Goal: Book appointment/travel/reservation: Book appointment/travel/reservation

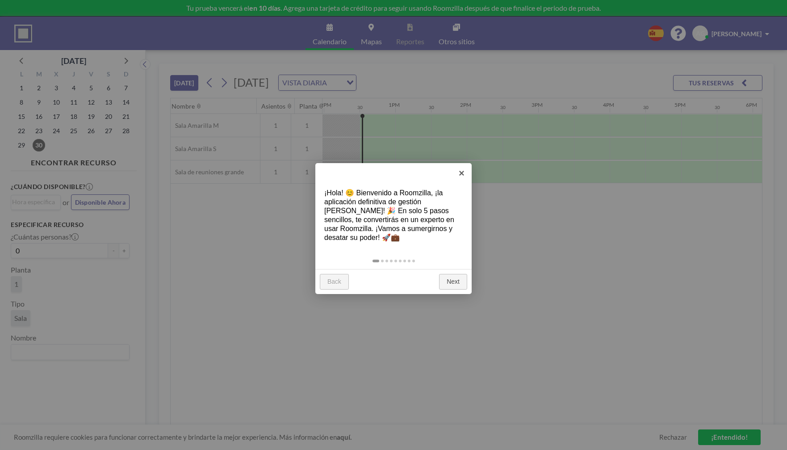
scroll to position [0, 857]
click at [457, 285] on link "Next" at bounding box center [453, 282] width 28 height 16
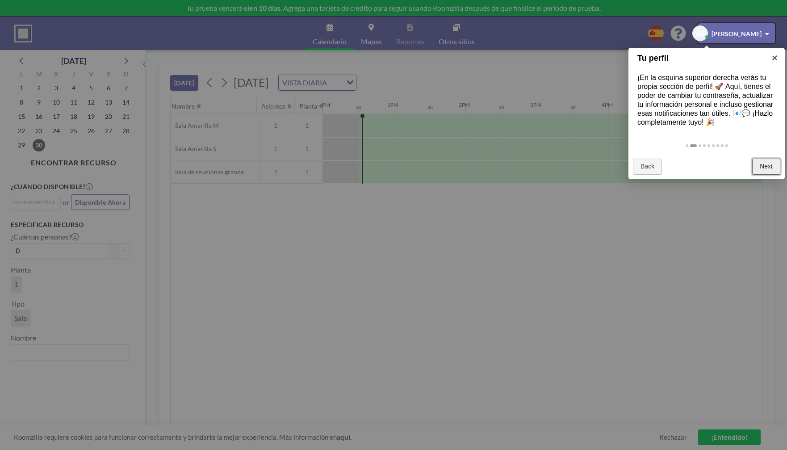
click at [768, 167] on link "Next" at bounding box center [766, 167] width 28 height 16
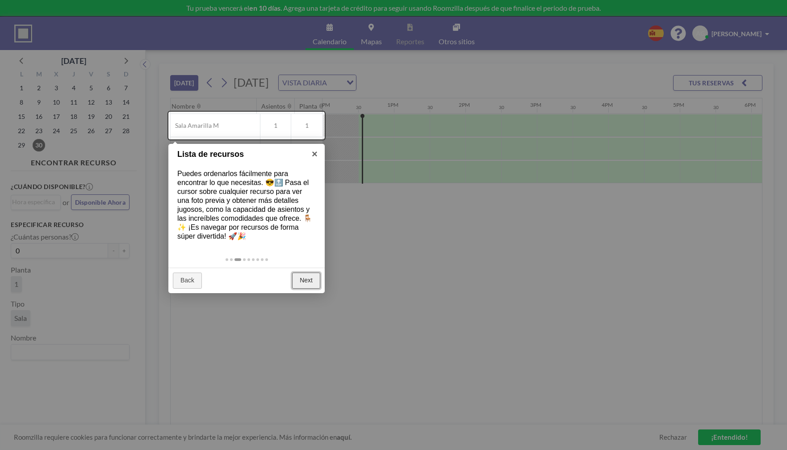
click at [307, 284] on link "Next" at bounding box center [306, 280] width 28 height 16
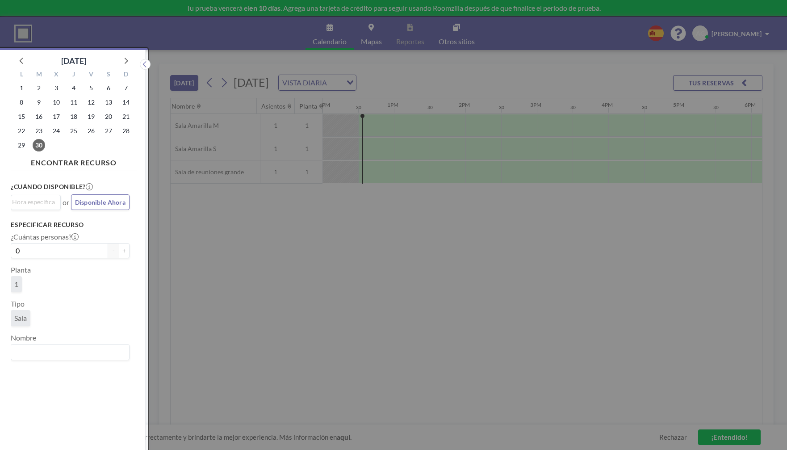
scroll to position [2, 0]
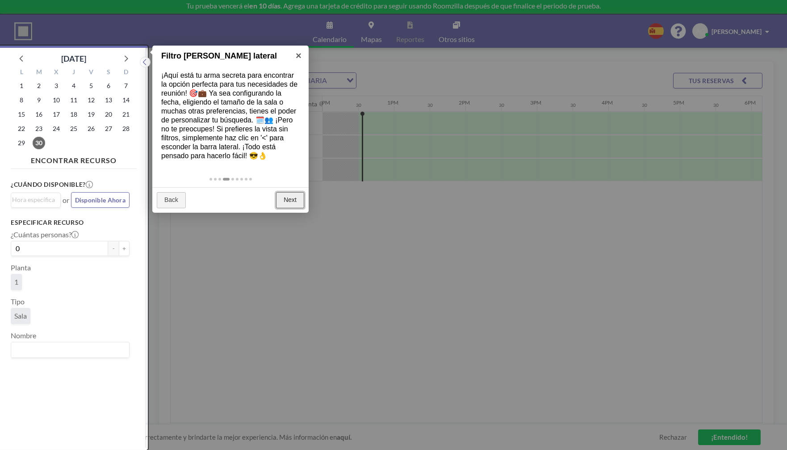
click at [293, 196] on link "Next" at bounding box center [290, 200] width 28 height 16
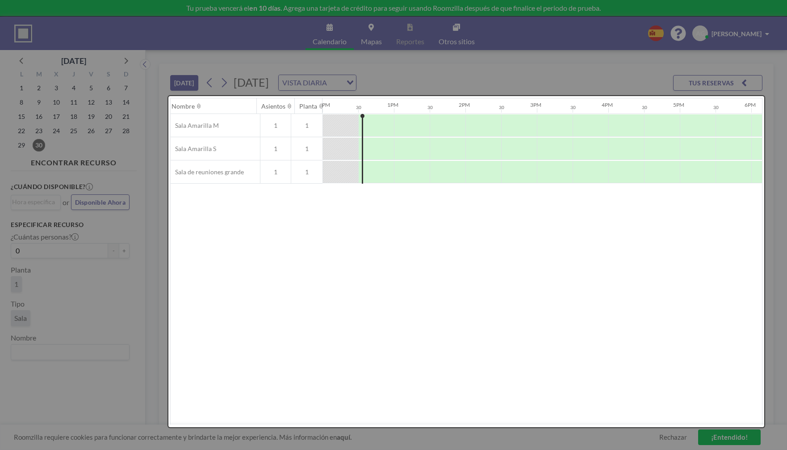
scroll to position [0, 0]
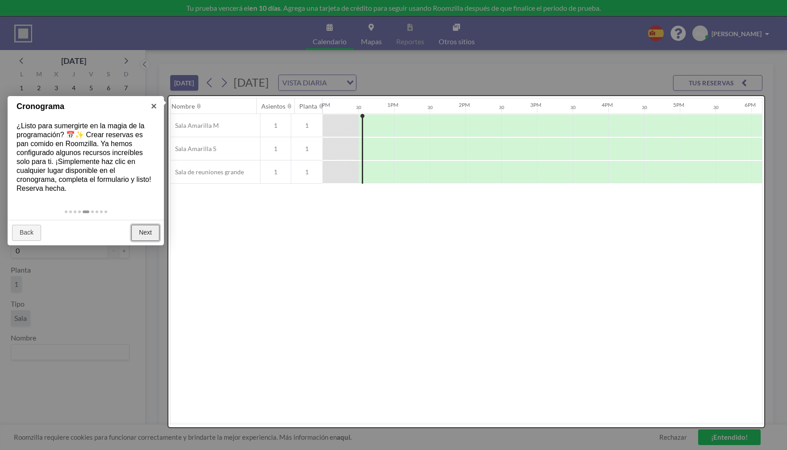
click at [146, 233] on link "Next" at bounding box center [145, 233] width 28 height 16
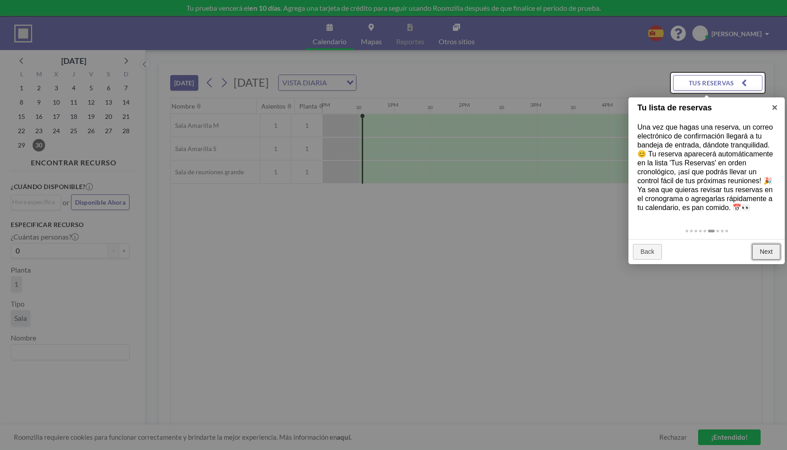
click at [768, 251] on link "Next" at bounding box center [766, 252] width 28 height 16
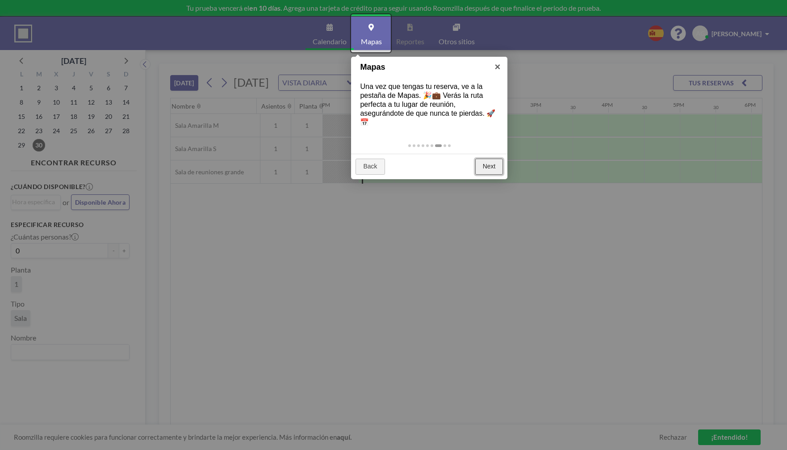
click at [493, 167] on link "Next" at bounding box center [489, 167] width 28 height 16
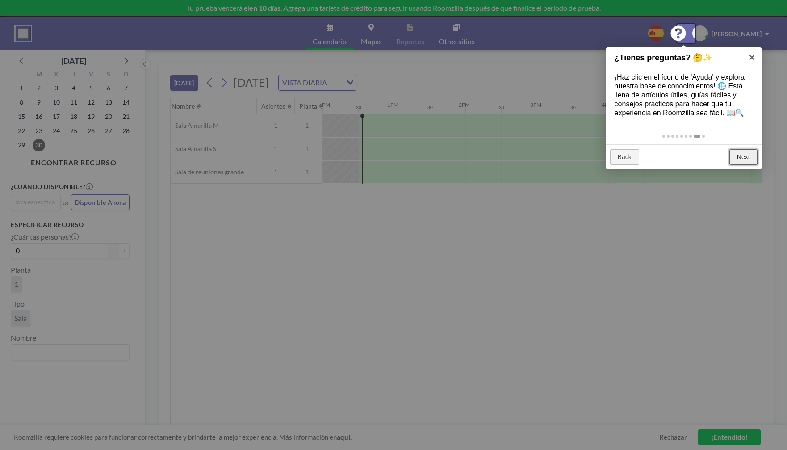
click at [735, 156] on link "Next" at bounding box center [743, 157] width 28 height 16
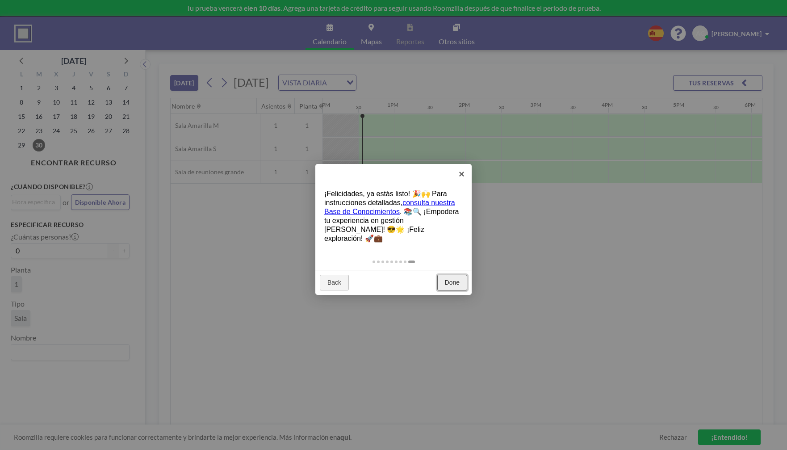
click at [464, 275] on link "Done" at bounding box center [452, 283] width 30 height 16
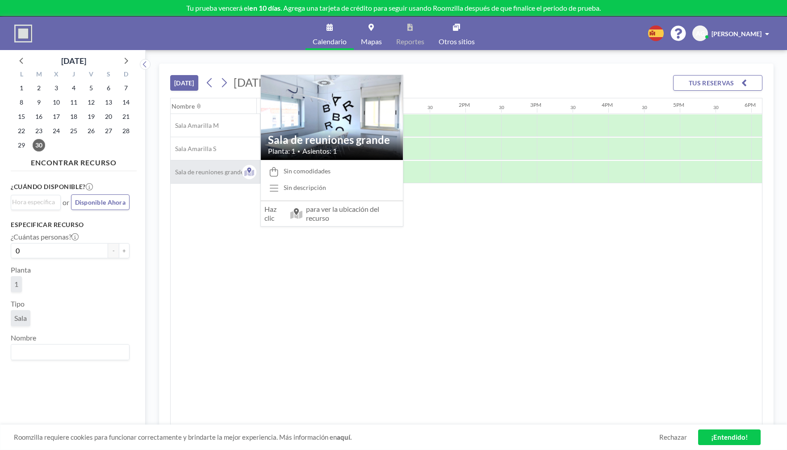
click at [221, 171] on span "Sala de reuniones grande" at bounding box center [207, 172] width 73 height 8
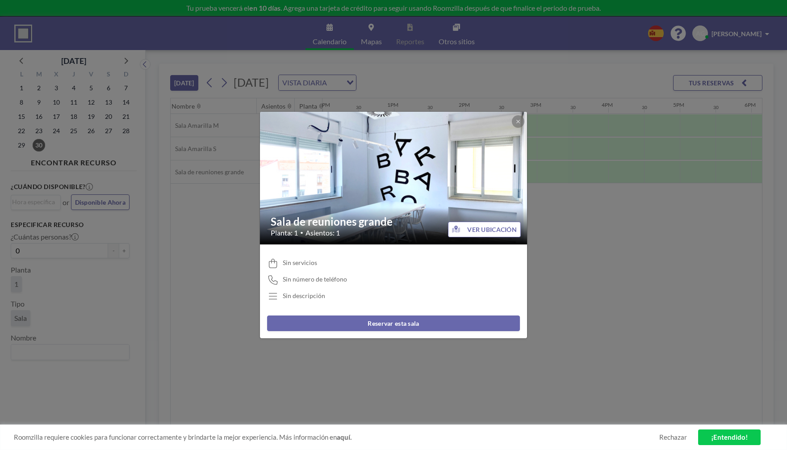
click at [389, 326] on button "Reservar esta sala" at bounding box center [393, 323] width 253 height 16
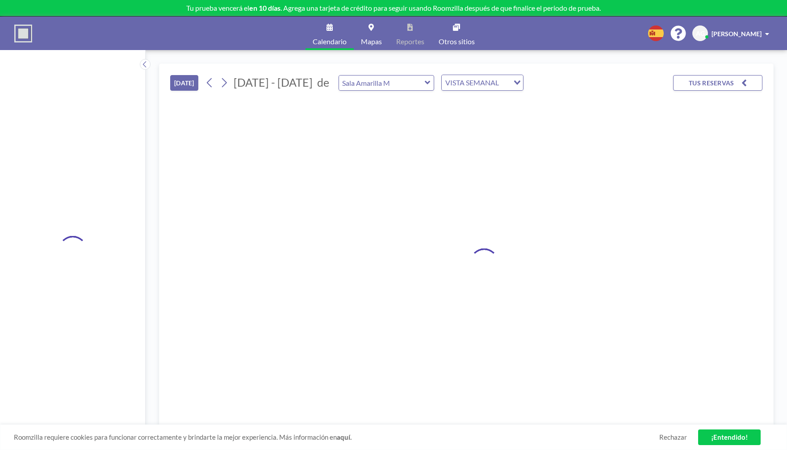
type input "Sala de reuniones grande"
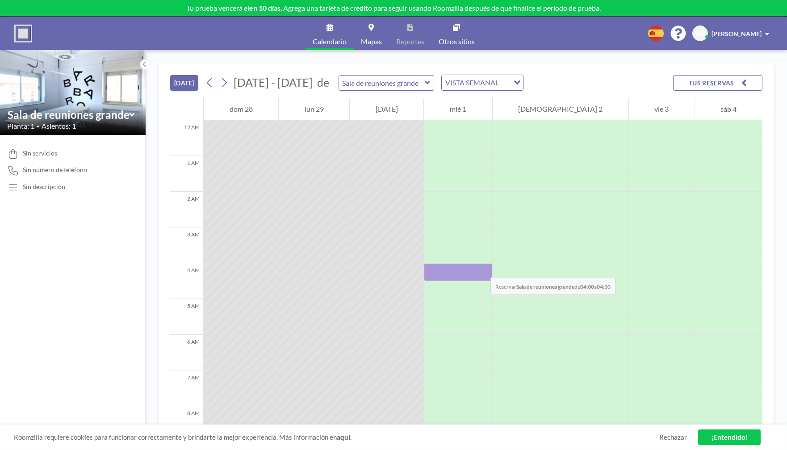
click at [481, 268] on div at bounding box center [458, 272] width 68 height 18
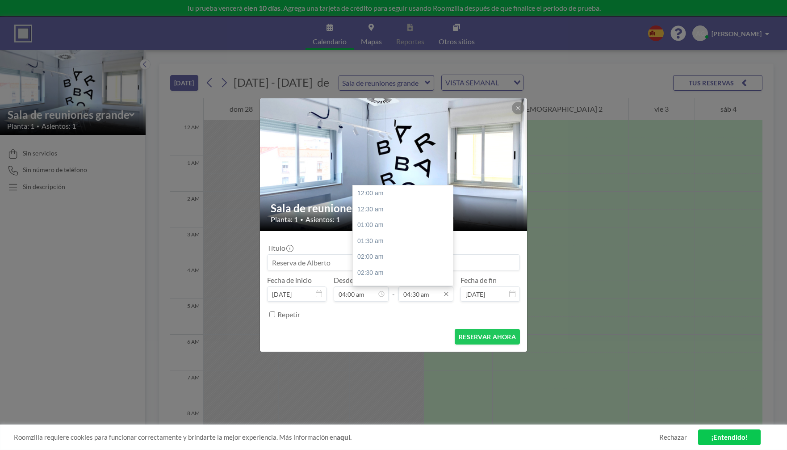
scroll to position [143, 0]
click at [379, 259] on div "06:30 am" at bounding box center [405, 257] width 105 height 16
type input "06:30 am"
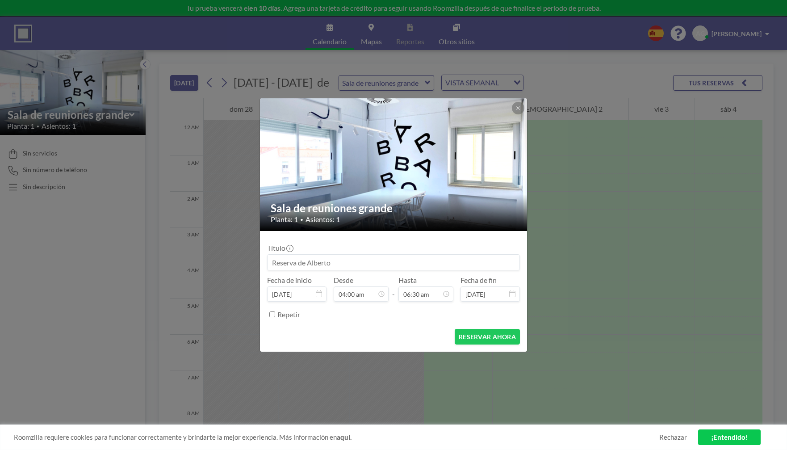
scroll to position [0, 0]
click at [483, 334] on button "RESERVAR AHORA" at bounding box center [487, 337] width 65 height 16
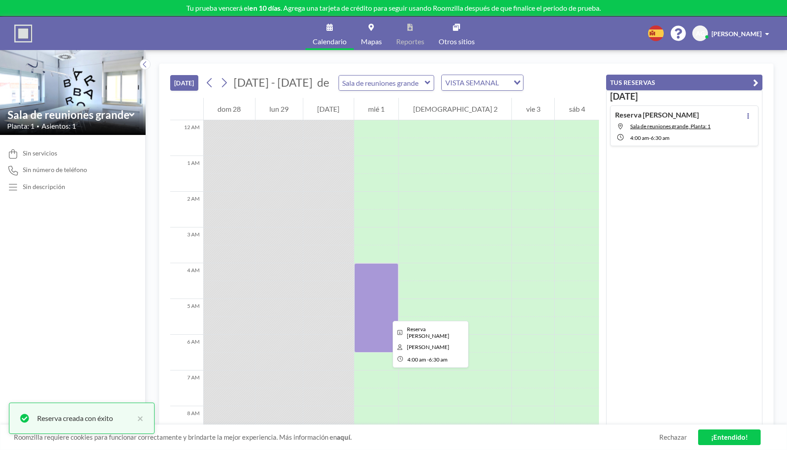
drag, startPoint x: 407, startPoint y: 312, endPoint x: 385, endPoint y: 313, distance: 21.9
click at [385, 313] on div at bounding box center [376, 307] width 45 height 89
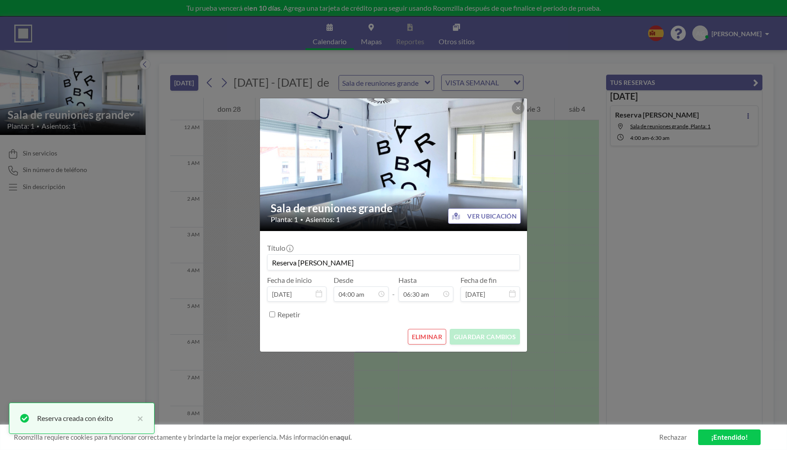
scroll to position [207, 0]
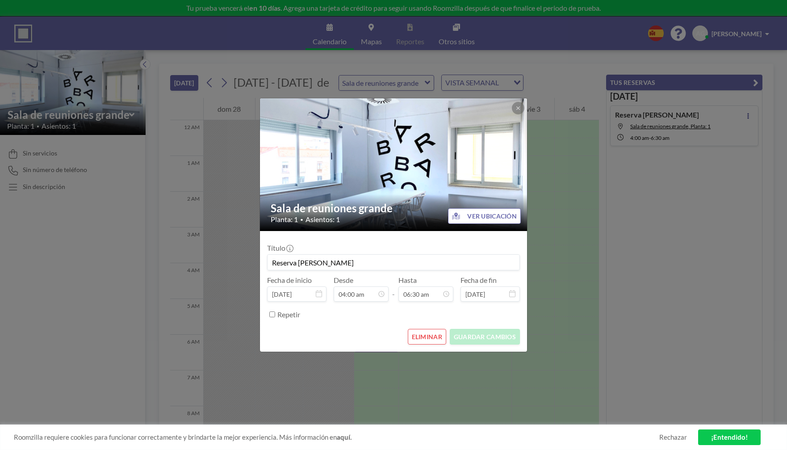
click at [423, 335] on button "ELIMINAR" at bounding box center [427, 337] width 38 height 16
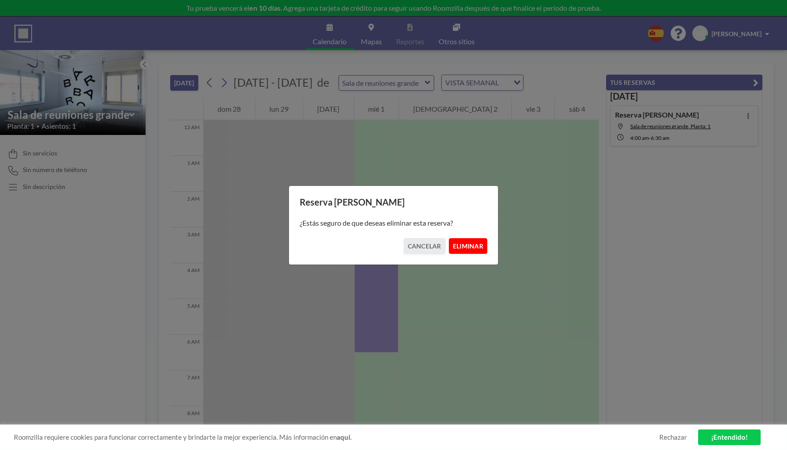
click at [483, 242] on button "ELIMINAR" at bounding box center [468, 246] width 38 height 16
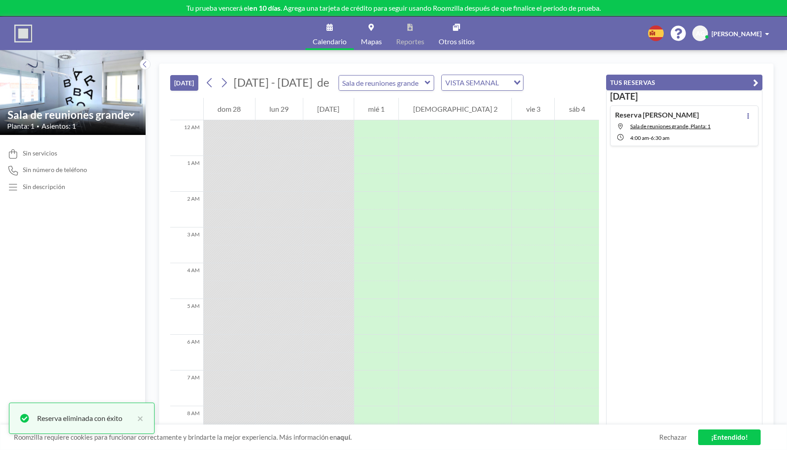
click at [354, 253] on div at bounding box center [328, 254] width 50 height 18
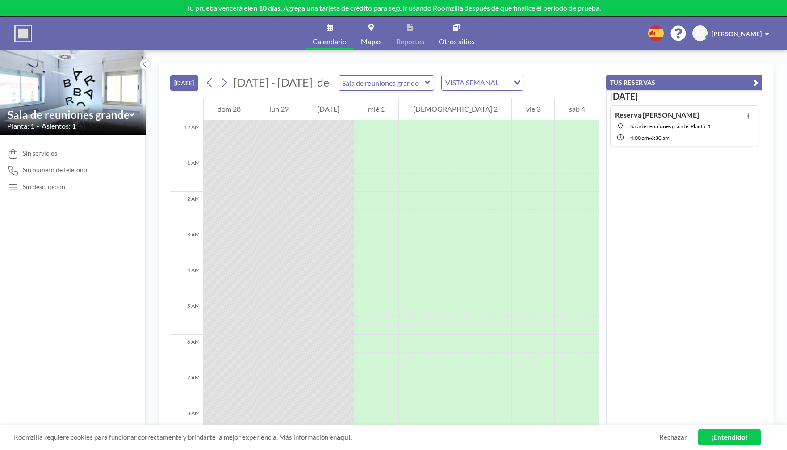
click at [354, 138] on div at bounding box center [328, 147] width 50 height 18
click at [664, 138] on span "6:30 AM" at bounding box center [660, 137] width 19 height 7
click at [668, 122] on div "Reserva de [PERSON_NAME] de reuniones grande, [GEOGRAPHIC_DATA]: 1 4:00 AM - 6:…" at bounding box center [663, 125] width 96 height 31
click at [747, 116] on icon at bounding box center [748, 116] width 2 height 6
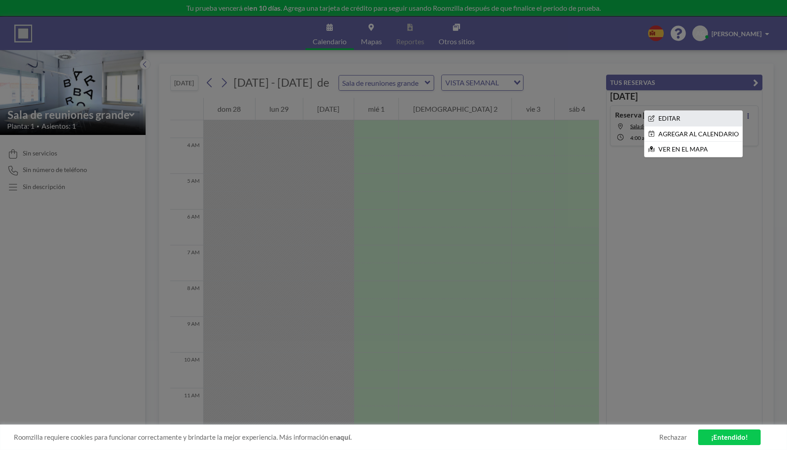
click at [669, 119] on li "EDITAR" at bounding box center [693, 118] width 98 height 15
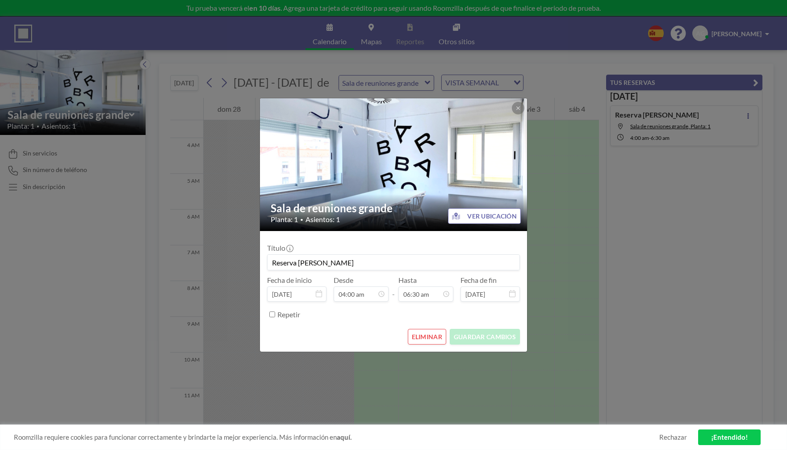
click at [425, 336] on button "ELIMINAR" at bounding box center [427, 337] width 38 height 16
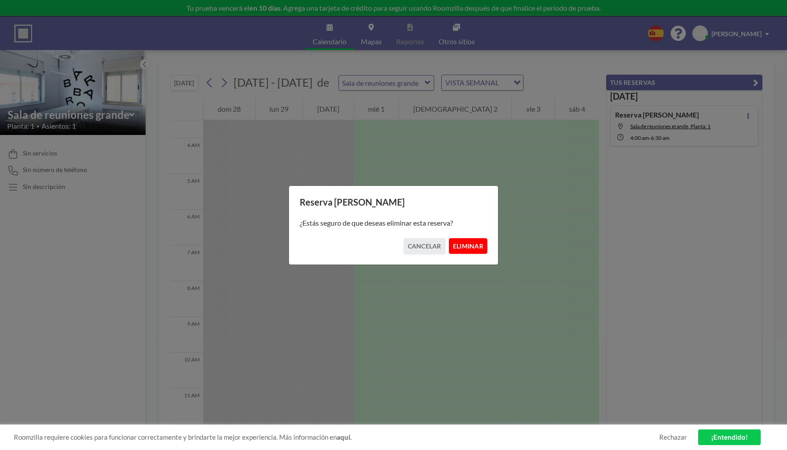
click at [471, 246] on button "ELIMINAR" at bounding box center [468, 246] width 38 height 16
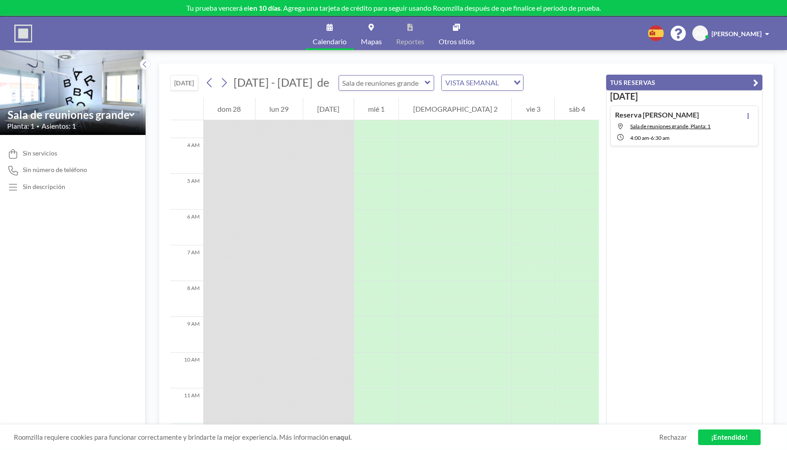
click at [378, 82] on input "text" at bounding box center [382, 82] width 86 height 15
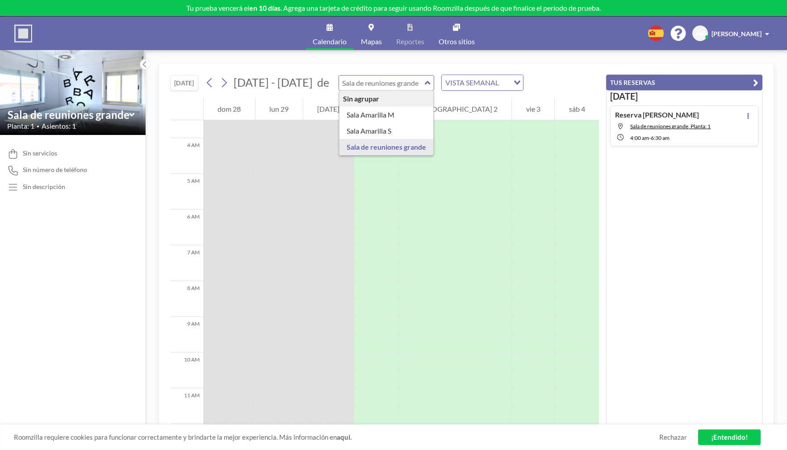
type input "Sala de reuniones grande"
click at [350, 212] on div at bounding box center [328, 218] width 50 height 18
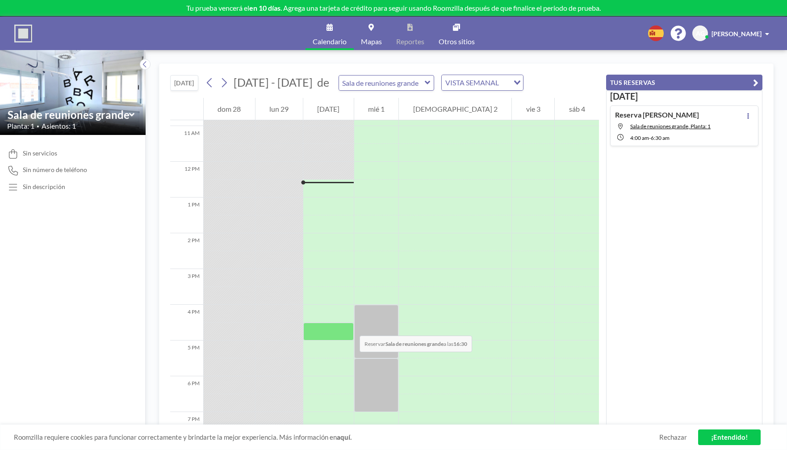
scroll to position [388, 0]
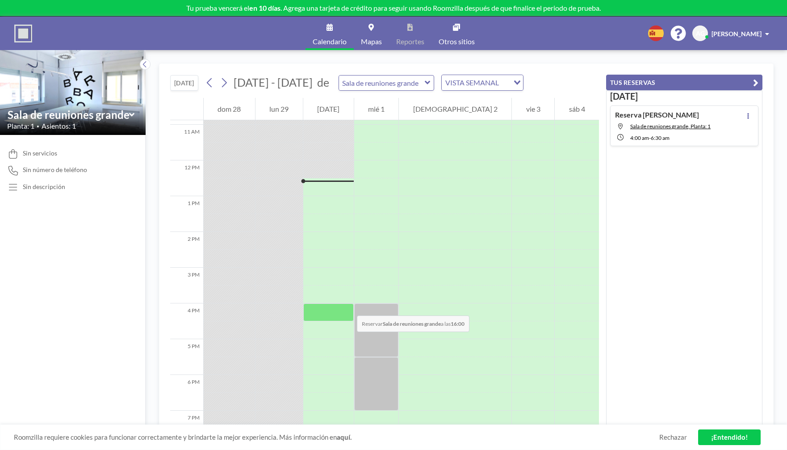
click at [348, 306] on div at bounding box center [328, 312] width 50 height 18
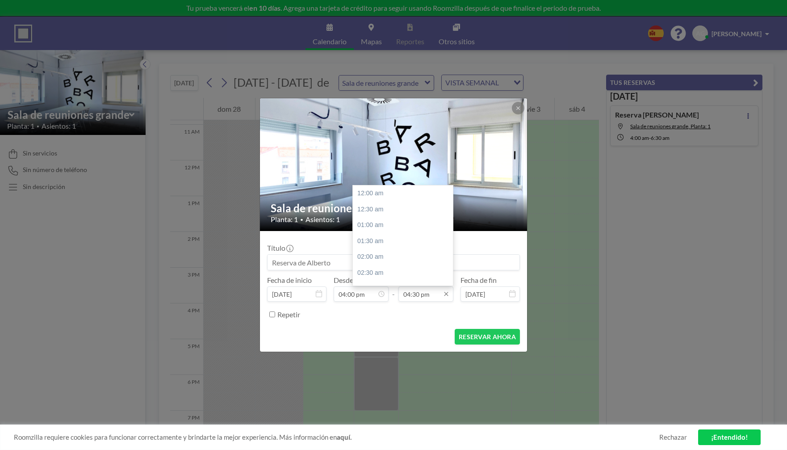
scroll to position [525, 0]
click at [377, 257] on div "06:30 pm" at bounding box center [405, 257] width 105 height 16
type input "06:30 pm"
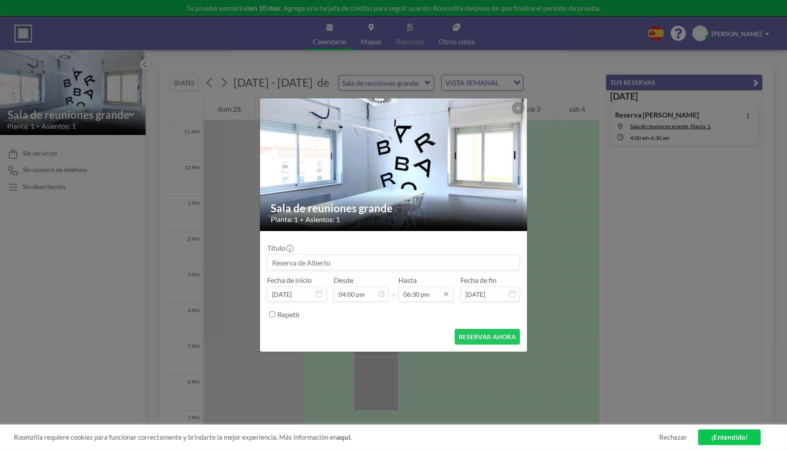
scroll to position [588, 0]
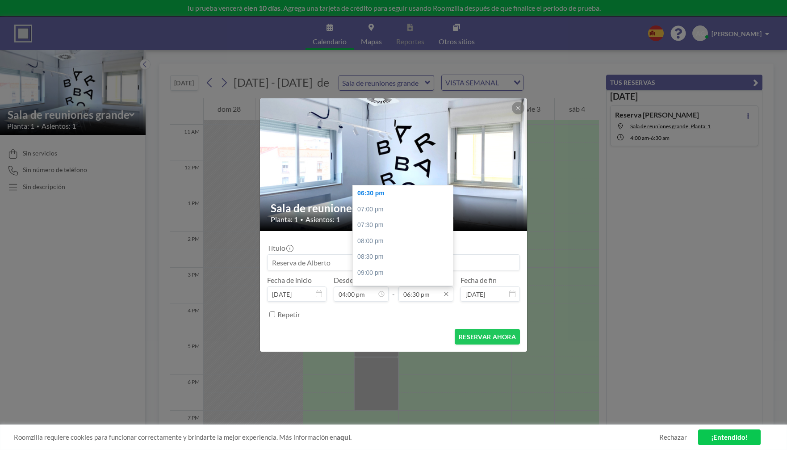
click at [413, 295] on input "06:30 pm" at bounding box center [425, 293] width 55 height 15
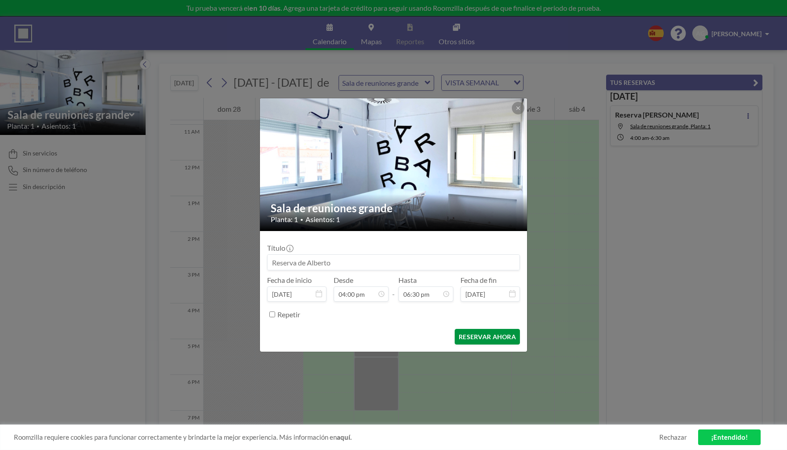
click at [482, 338] on button "RESERVAR AHORA" at bounding box center [487, 337] width 65 height 16
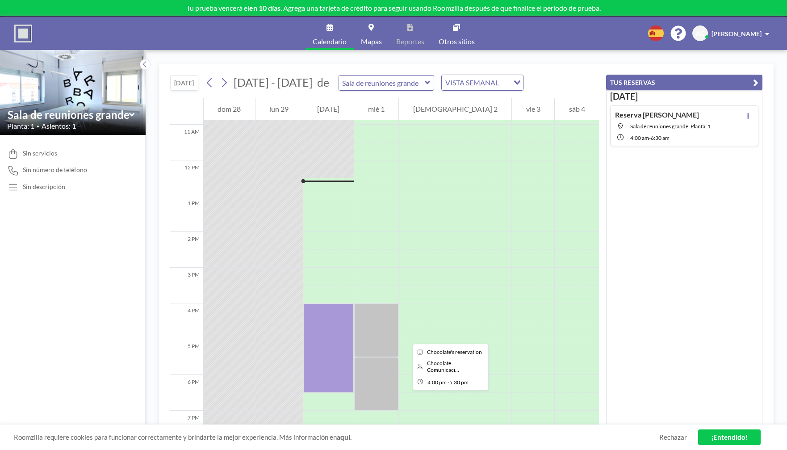
click at [399, 335] on div at bounding box center [376, 330] width 45 height 54
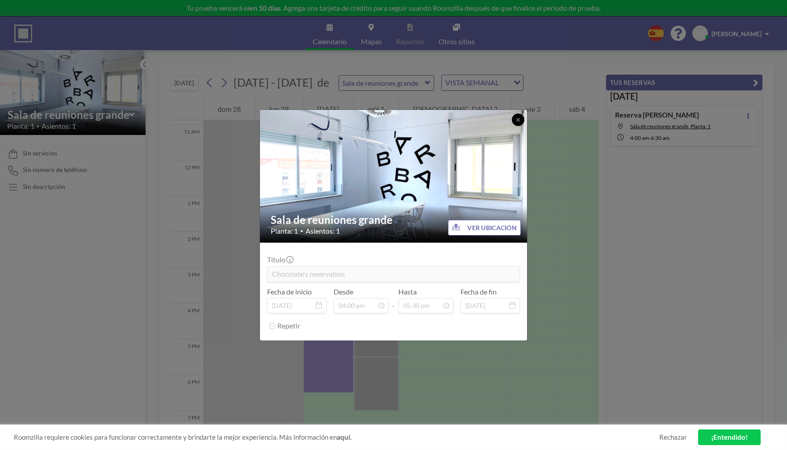
click at [516, 120] on icon at bounding box center [517, 119] width 5 height 5
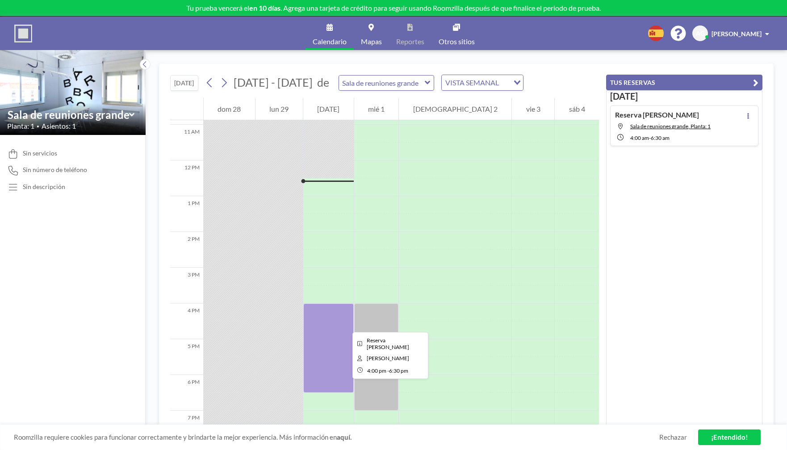
click at [345, 324] on div at bounding box center [328, 347] width 50 height 89
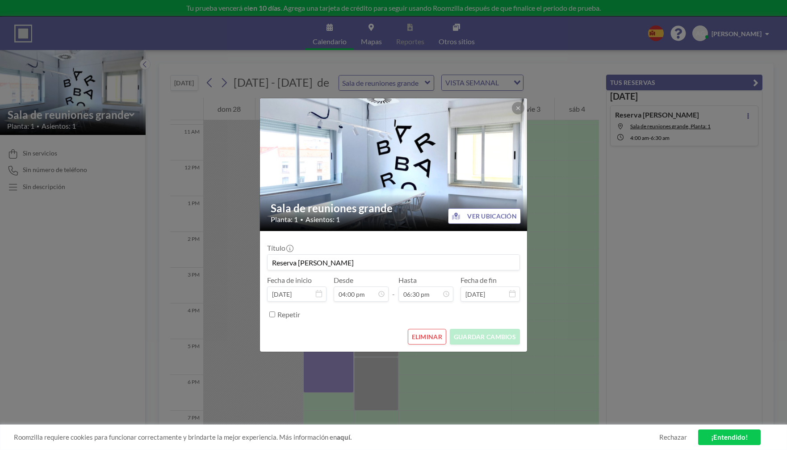
click at [644, 338] on div "Sala de reuniones grande Planta: 1 • Asientos: 1 VER UBICACIÓN Título Reserva […" at bounding box center [393, 225] width 787 height 450
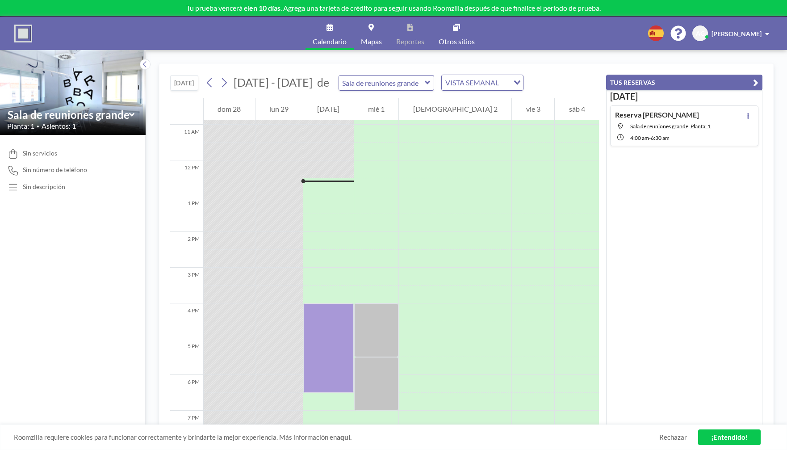
click at [714, 124] on div "Reserva de [PERSON_NAME] de reuniones grande, [GEOGRAPHIC_DATA]: 1 4:00 AM - 6:…" at bounding box center [684, 125] width 148 height 41
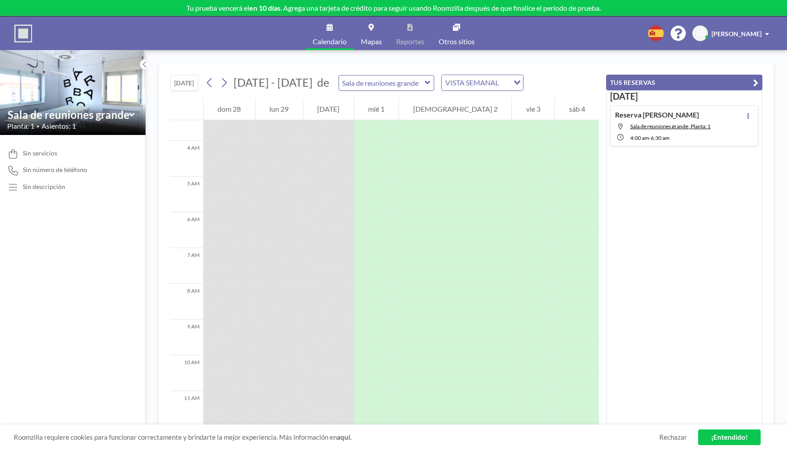
scroll to position [125, 0]
click at [714, 124] on div "Reserva de [PERSON_NAME] de reuniones grande, [GEOGRAPHIC_DATA]: 1 4:00 AM - 6:…" at bounding box center [684, 125] width 148 height 41
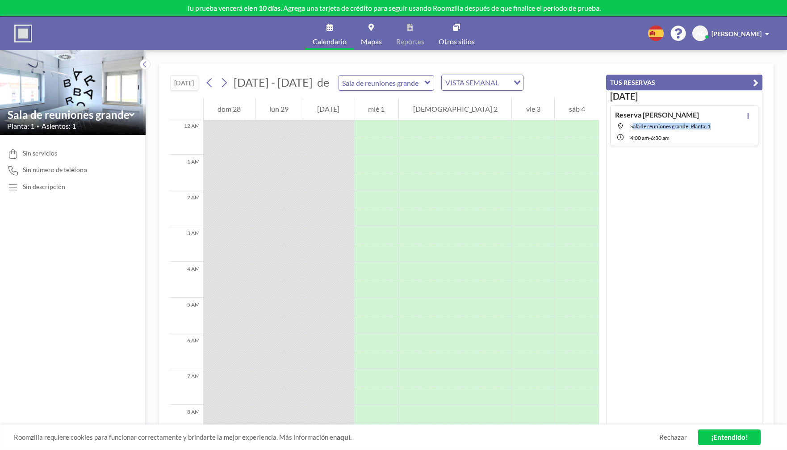
click at [714, 124] on div "Reserva de [PERSON_NAME] de reuniones grande, [GEOGRAPHIC_DATA]: 1 4:00 AM - 6:…" at bounding box center [684, 125] width 148 height 41
click at [745, 117] on button at bounding box center [748, 115] width 11 height 11
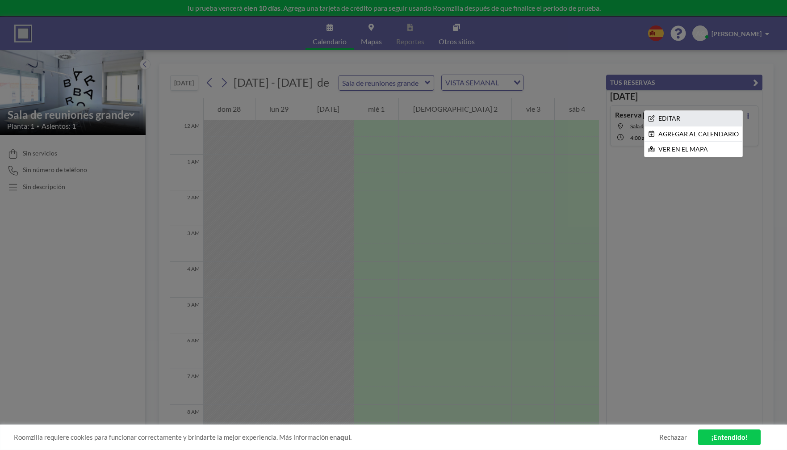
click at [666, 116] on li "EDITAR" at bounding box center [693, 118] width 98 height 15
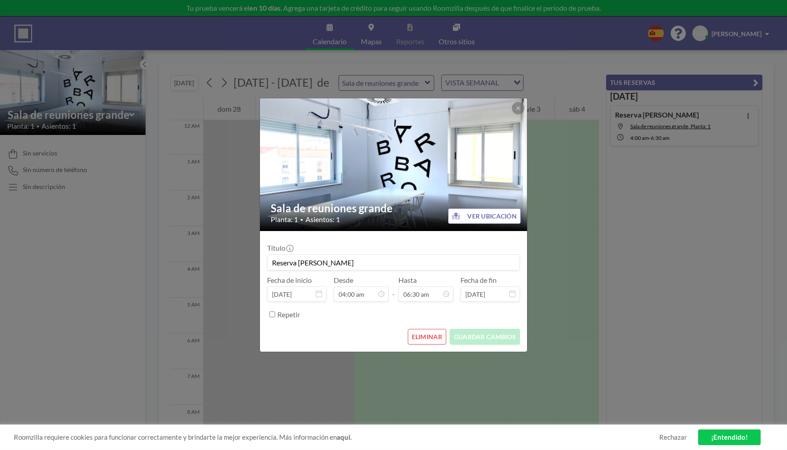
scroll to position [207, 0]
click at [435, 335] on button "ELIMINAR" at bounding box center [427, 337] width 38 height 16
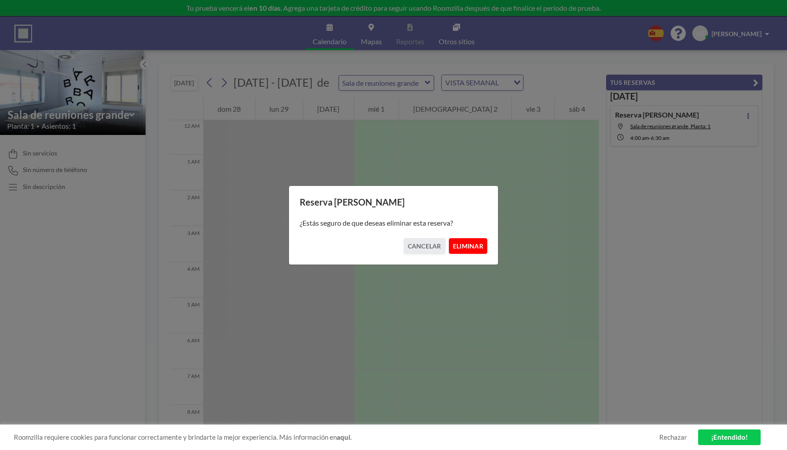
click at [463, 247] on button "ELIMINAR" at bounding box center [468, 246] width 38 height 16
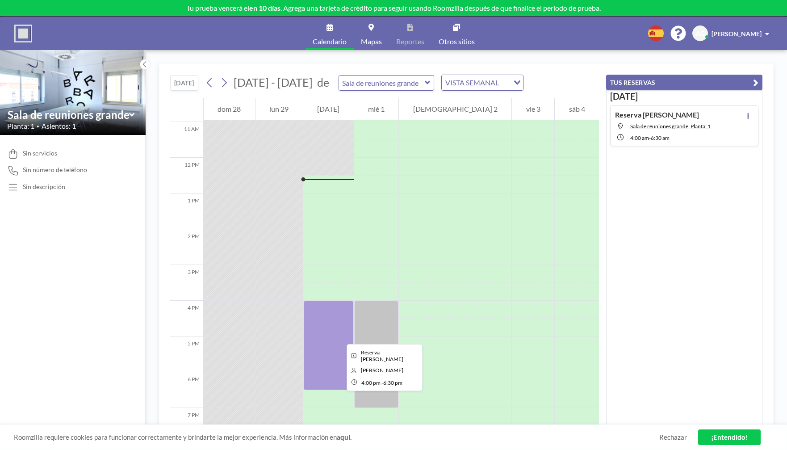
scroll to position [392, 0]
